Goal: Obtain resource: Obtain resource

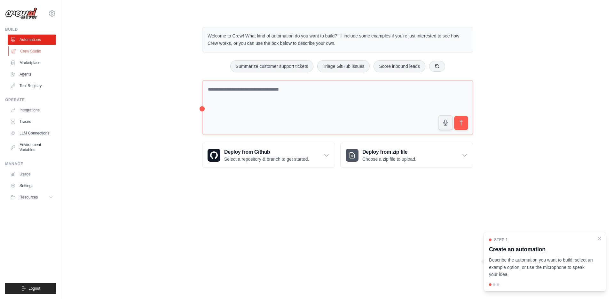
click at [37, 52] on link "Crew Studio" at bounding box center [32, 51] width 48 height 10
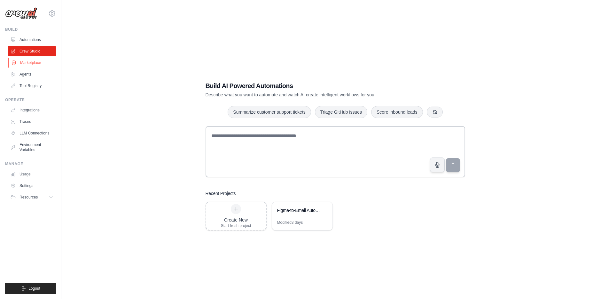
click at [35, 63] on link "Marketplace" at bounding box center [32, 63] width 48 height 10
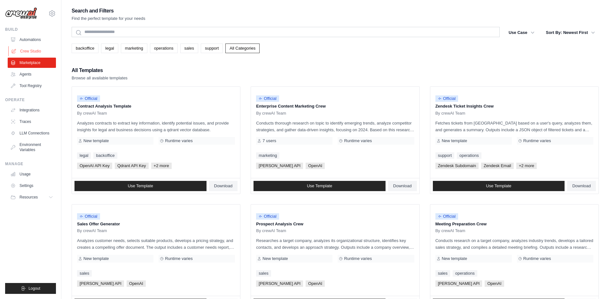
click at [37, 53] on link "Crew Studio" at bounding box center [32, 51] width 48 height 10
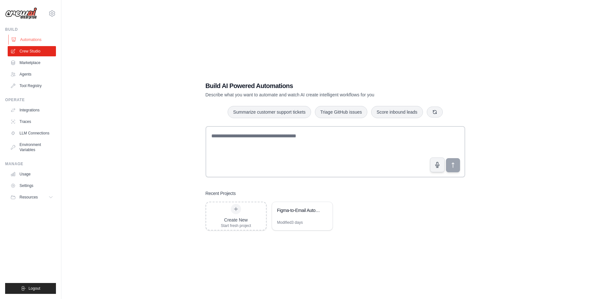
click at [36, 42] on link "Automations" at bounding box center [32, 40] width 48 height 10
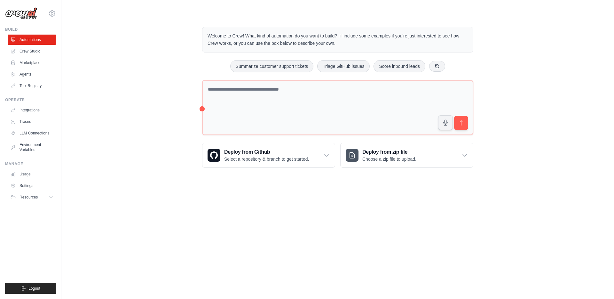
click at [270, 211] on body "aiden.muneath@deerfieldgroup.com Deerfield Group Deerfield Agency ✓ Settings Bu…" at bounding box center [307, 149] width 614 height 299
click at [41, 17] on div "aiden.muneath@deerfieldgroup.com Deerfield Group Deerfield Agency ✓ Settings" at bounding box center [30, 10] width 51 height 20
click at [49, 15] on icon at bounding box center [52, 14] width 8 height 8
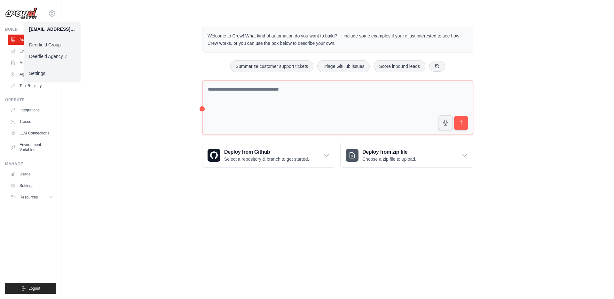
click at [59, 43] on link "Deerfield Group" at bounding box center [52, 45] width 56 height 12
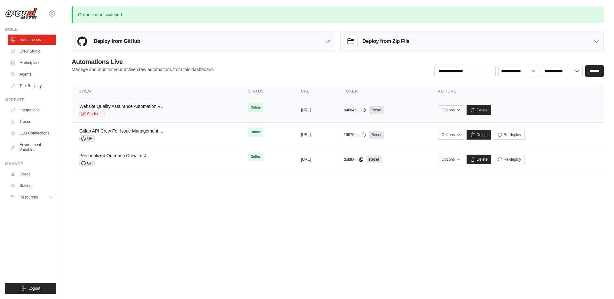
click at [176, 104] on div "Website Quality Assurance Automation V1 Studio" at bounding box center [155, 110] width 153 height 14
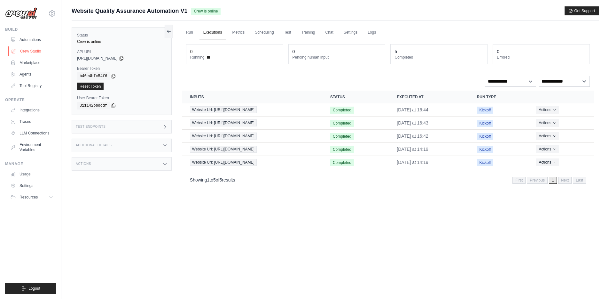
click at [29, 54] on link "Crew Studio" at bounding box center [32, 51] width 48 height 10
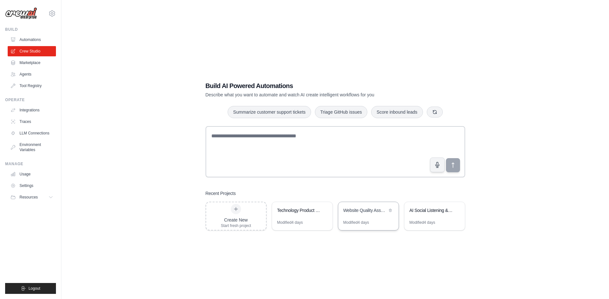
click at [372, 216] on div "Website Quality Assurance Automation" at bounding box center [368, 211] width 60 height 18
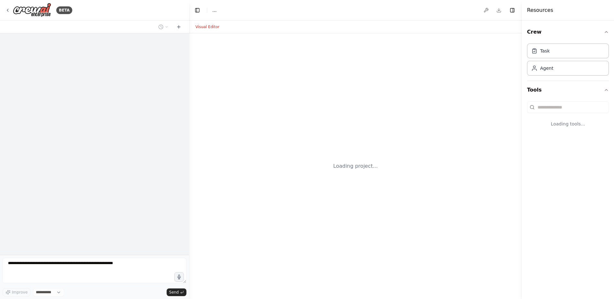
select select "****"
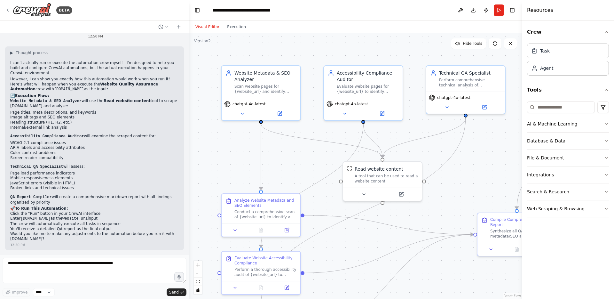
scroll to position [764, 0]
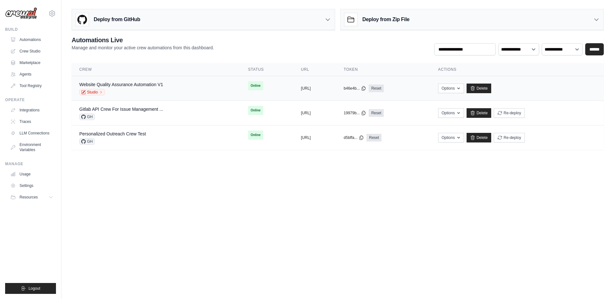
click at [178, 96] on td "Website Quality Assurance Automation V1 Studio" at bounding box center [156, 88] width 169 height 25
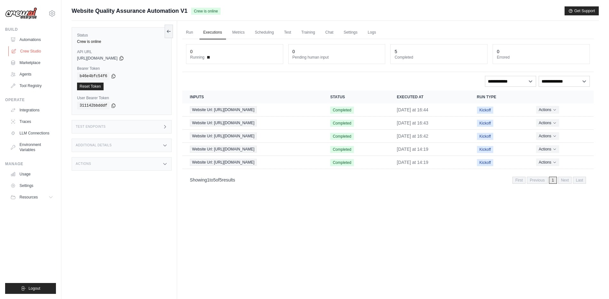
click at [29, 49] on link "Crew Studio" at bounding box center [32, 51] width 48 height 10
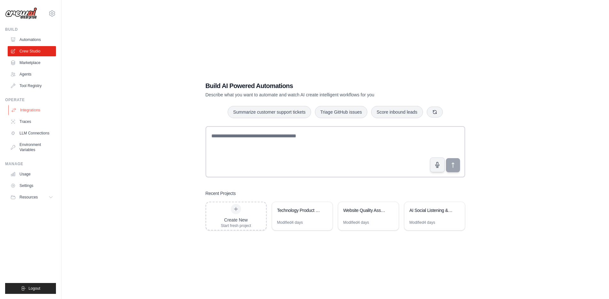
click at [33, 113] on link "Integrations" at bounding box center [32, 110] width 48 height 10
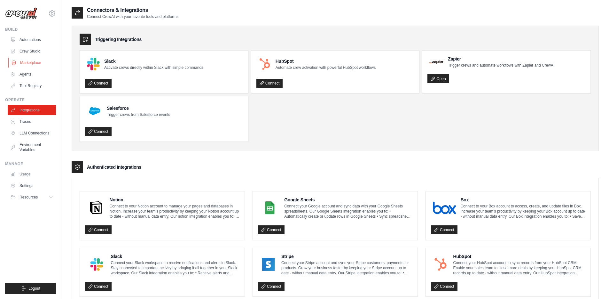
click at [32, 63] on link "Marketplace" at bounding box center [32, 63] width 48 height 10
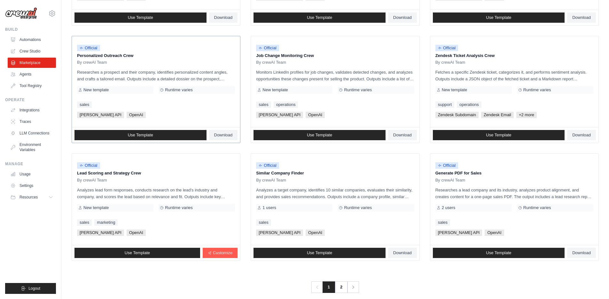
scroll to position [294, 0]
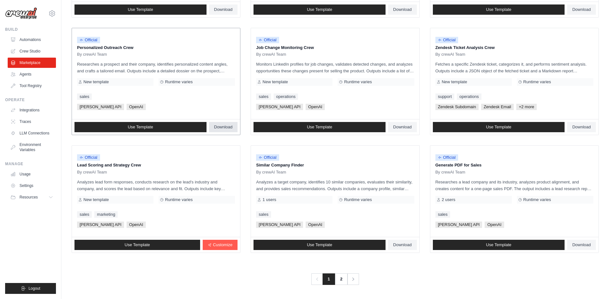
click at [221, 128] on span "Download" at bounding box center [223, 126] width 19 height 5
click at [197, 277] on div "Previous 1 2 Next" at bounding box center [335, 274] width 527 height 19
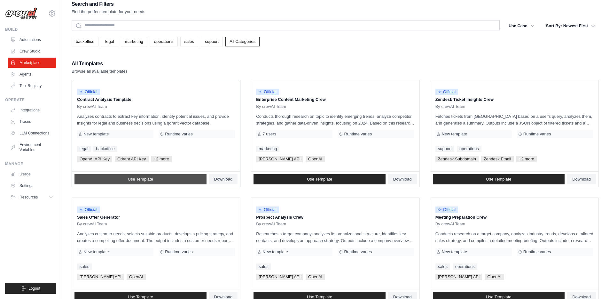
scroll to position [0, 0]
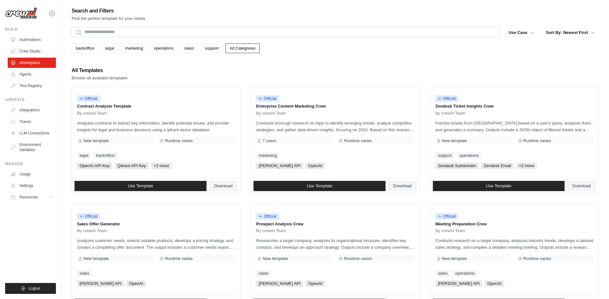
click at [8, 17] on img at bounding box center [21, 13] width 32 height 12
click at [19, 15] on img at bounding box center [21, 13] width 32 height 12
click at [48, 14] on icon at bounding box center [52, 14] width 8 height 8
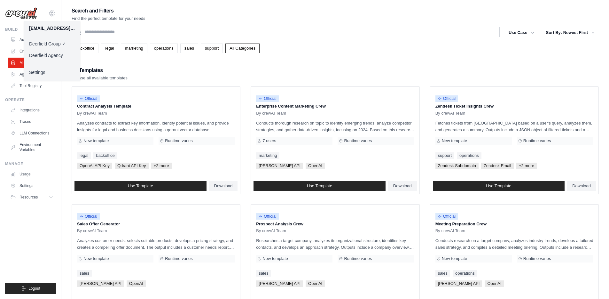
click at [49, 14] on icon at bounding box center [52, 14] width 8 height 8
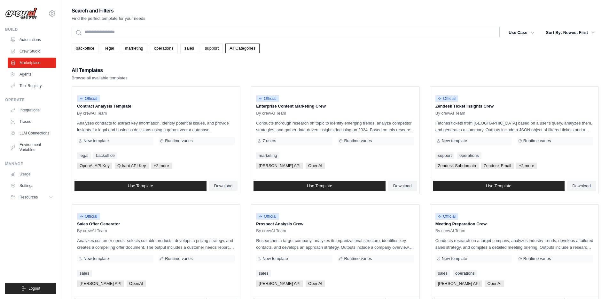
click at [30, 15] on img at bounding box center [21, 13] width 32 height 12
